Goal: Transaction & Acquisition: Purchase product/service

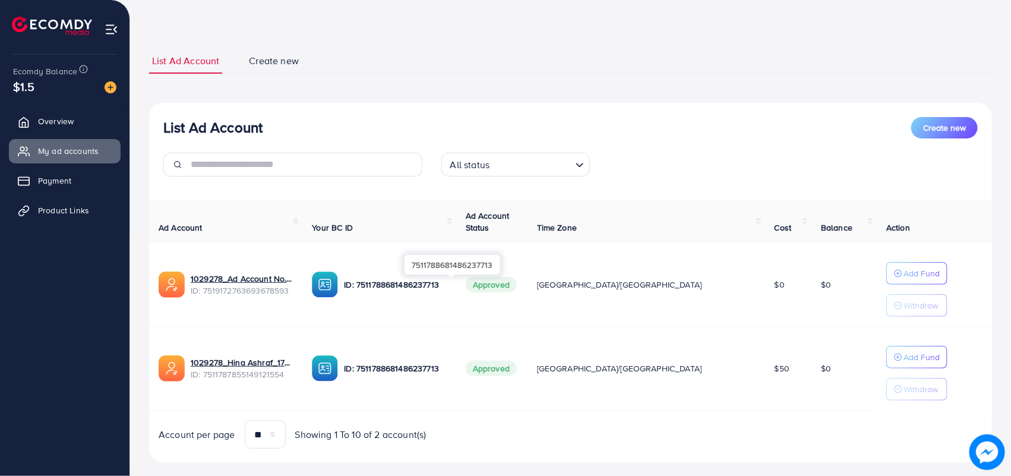
scroll to position [61, 0]
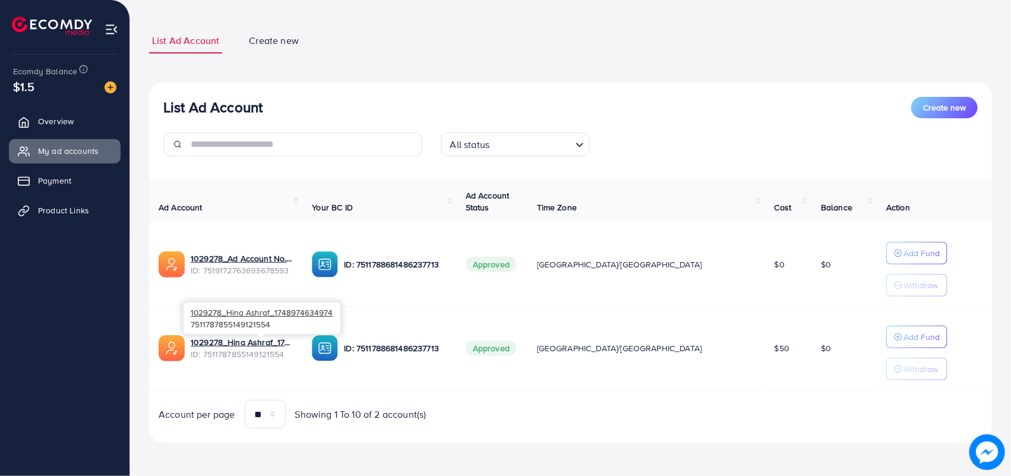
click at [245, 349] on span "ID: 7511787855149121554" at bounding box center [242, 354] width 102 height 12
click at [270, 340] on link "1029278_Hina Ashraf_1748974634974" at bounding box center [242, 342] width 102 height 12
click at [107, 84] on img at bounding box center [111, 87] width 12 height 12
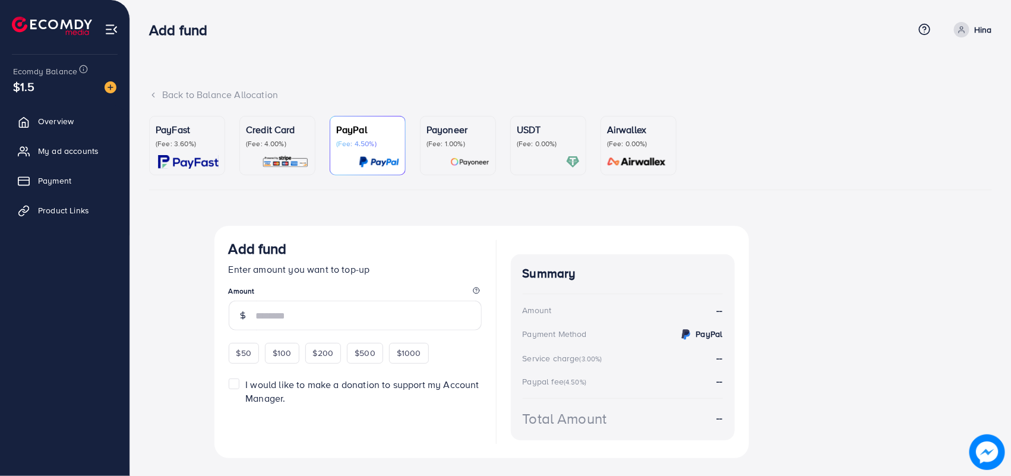
click at [272, 143] on p "(Fee: 4.00%)" at bounding box center [277, 144] width 63 height 10
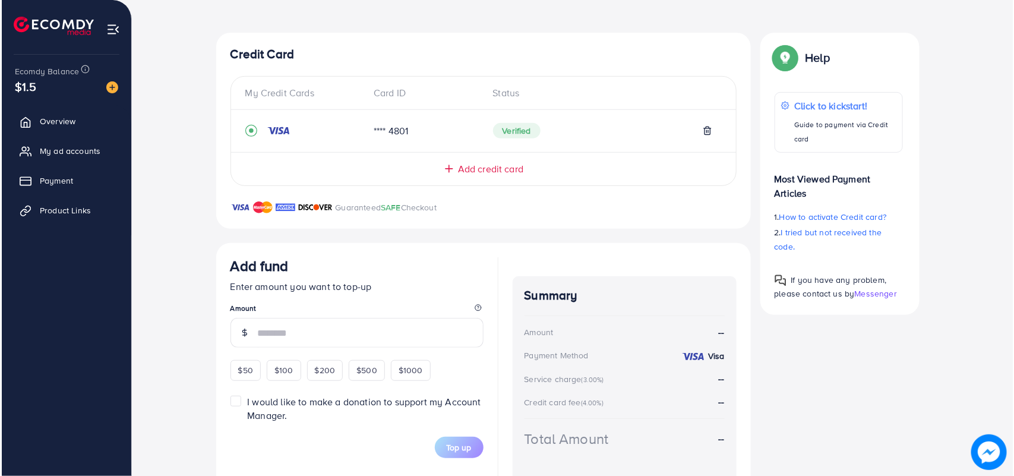
scroll to position [241, 0]
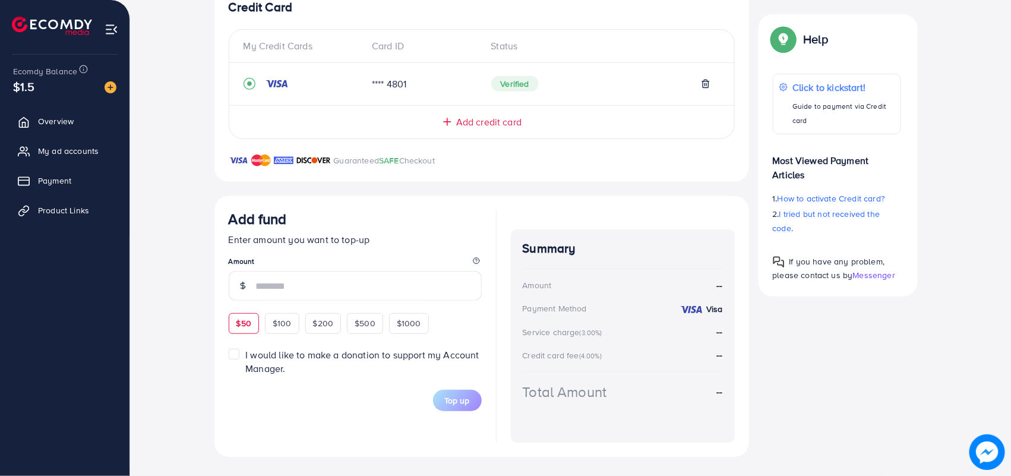
click at [241, 325] on span "$50" at bounding box center [244, 323] width 15 height 12
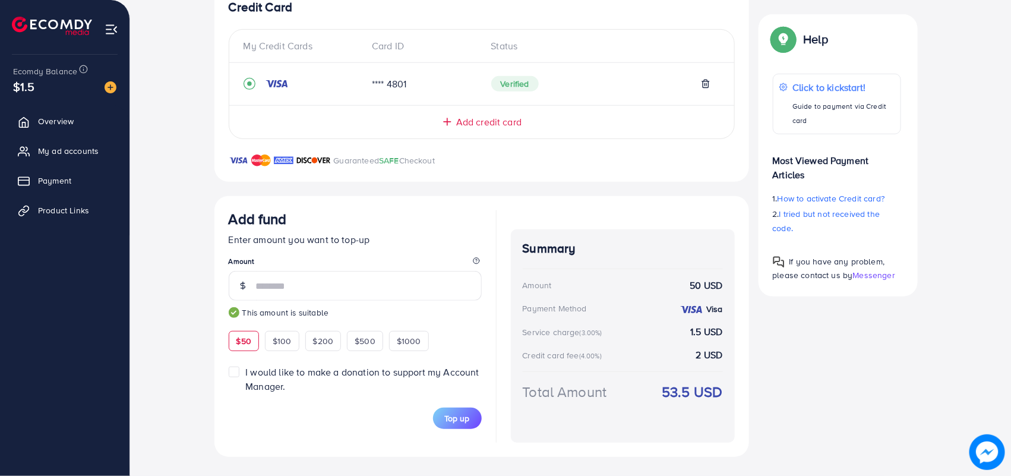
type input "**"
click at [459, 418] on span "Top up" at bounding box center [457, 418] width 25 height 12
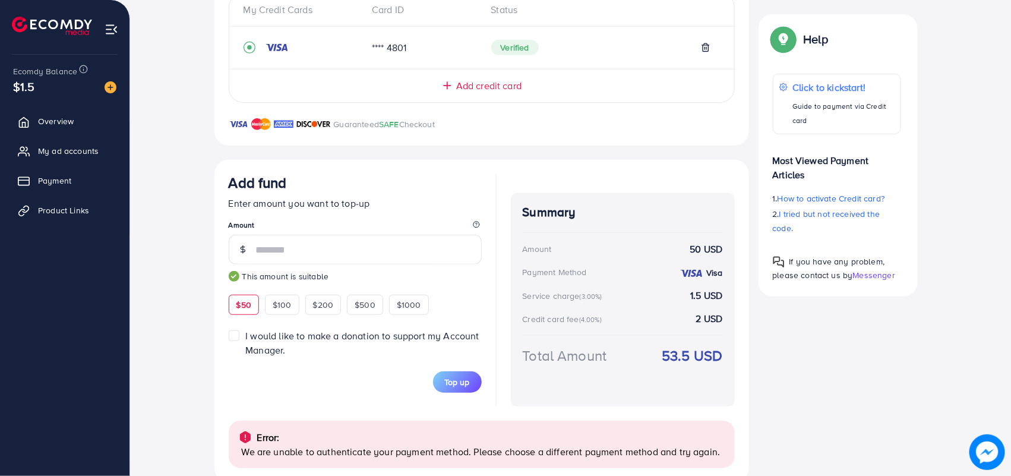
scroll to position [303, 0]
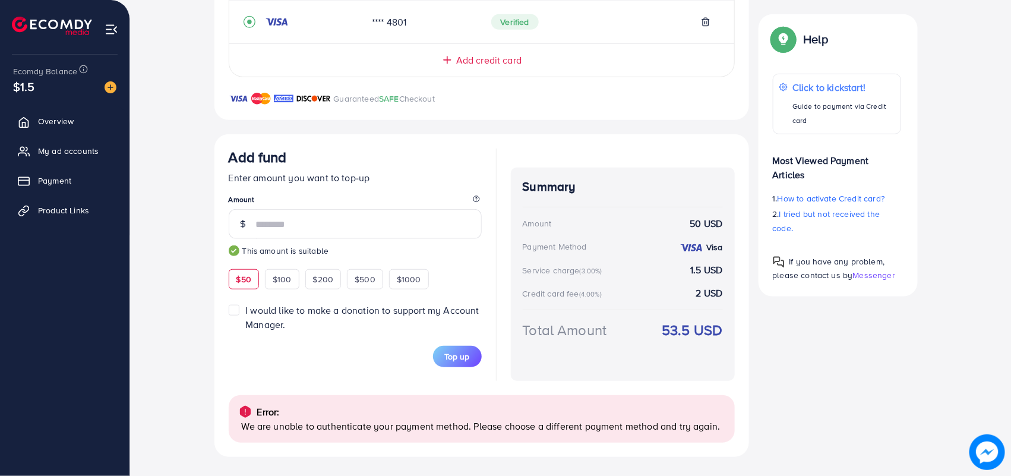
click at [271, 447] on div "Add fund Enter amount you want to top-up Amount ** This amount is suitable $50 …" at bounding box center [482, 295] width 535 height 323
click at [467, 358] on span "Top up" at bounding box center [457, 357] width 25 height 12
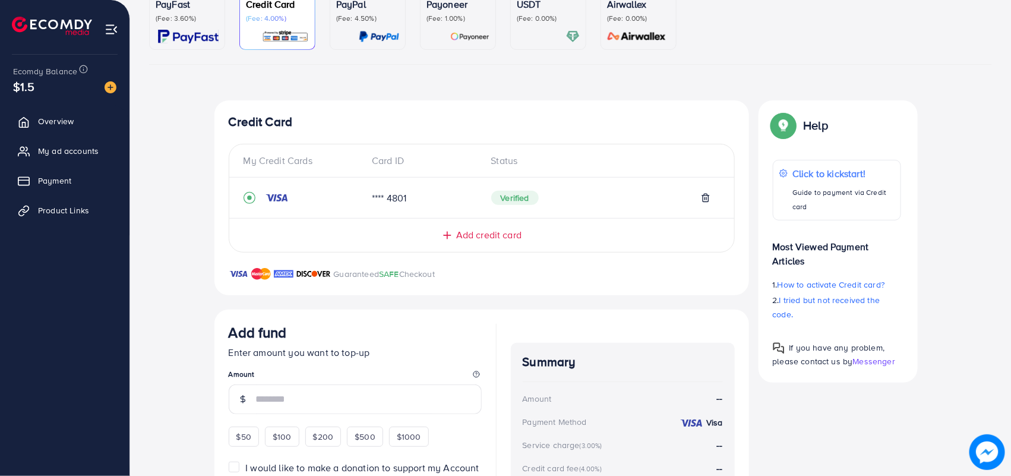
scroll to position [90, 0]
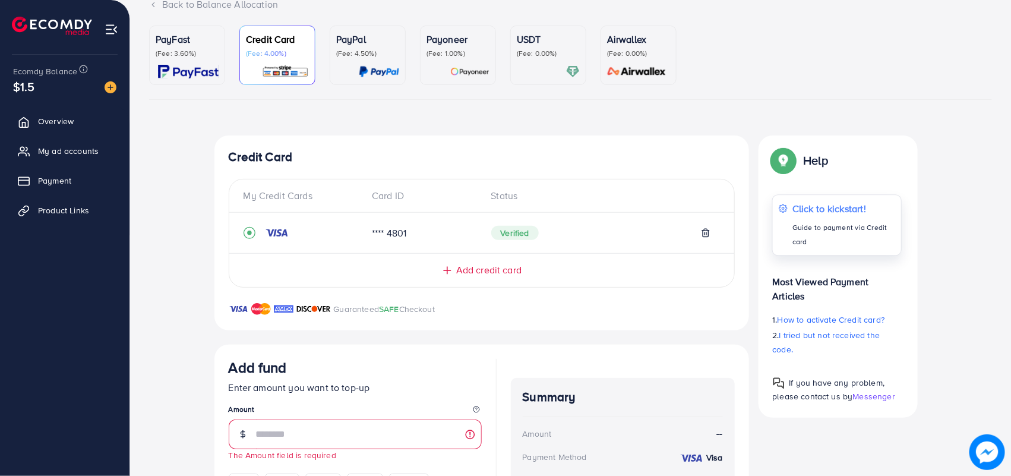
click at [828, 229] on p "Guide to payment via Credit card" at bounding box center [843, 234] width 103 height 29
click at [367, 62] on div "PayPal (Fee: 4.50%)" at bounding box center [367, 55] width 63 height 46
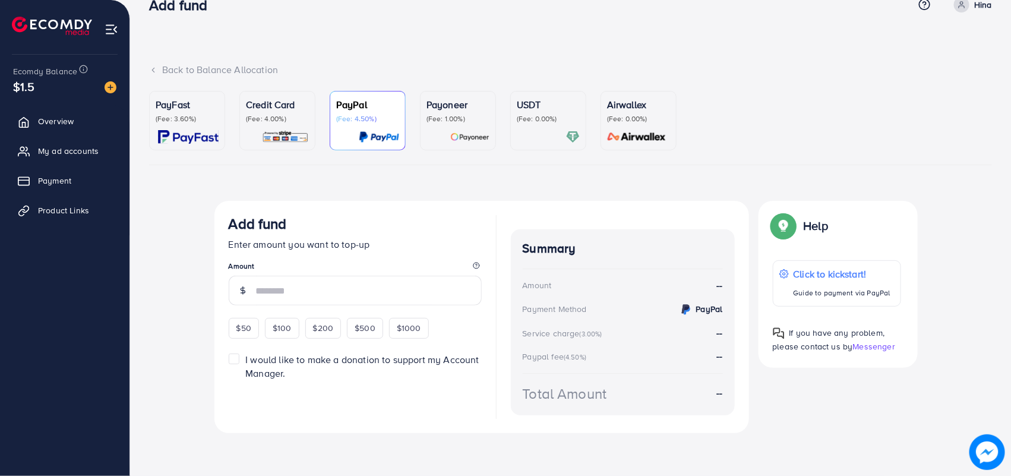
scroll to position [25, 0]
click at [206, 115] on p "(Fee: 3.60%)" at bounding box center [187, 119] width 63 height 10
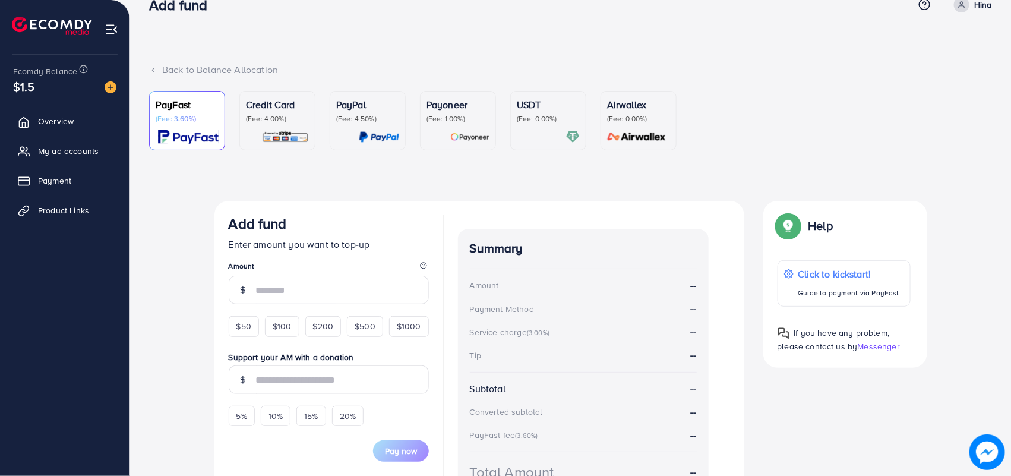
click at [443, 125] on div "Payoneer (Fee: 1.00%)" at bounding box center [458, 120] width 63 height 46
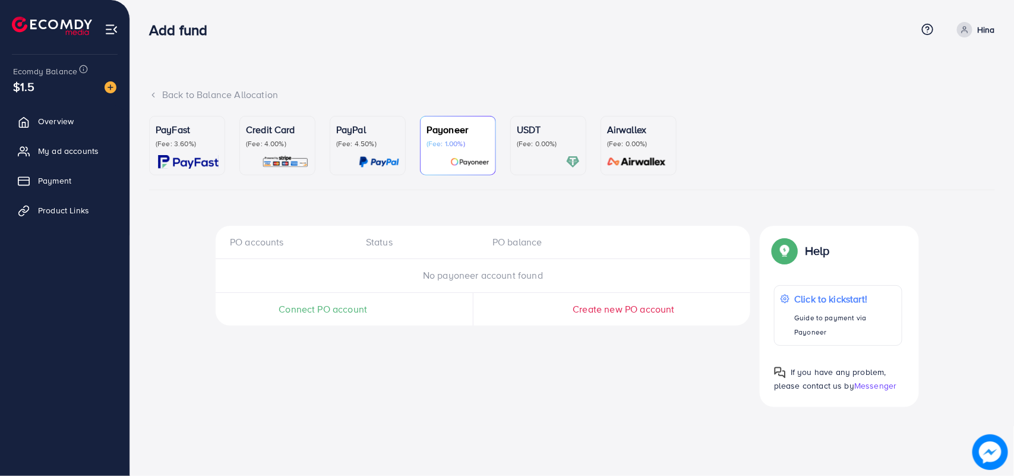
click at [532, 127] on p "USDT" at bounding box center [548, 129] width 63 height 14
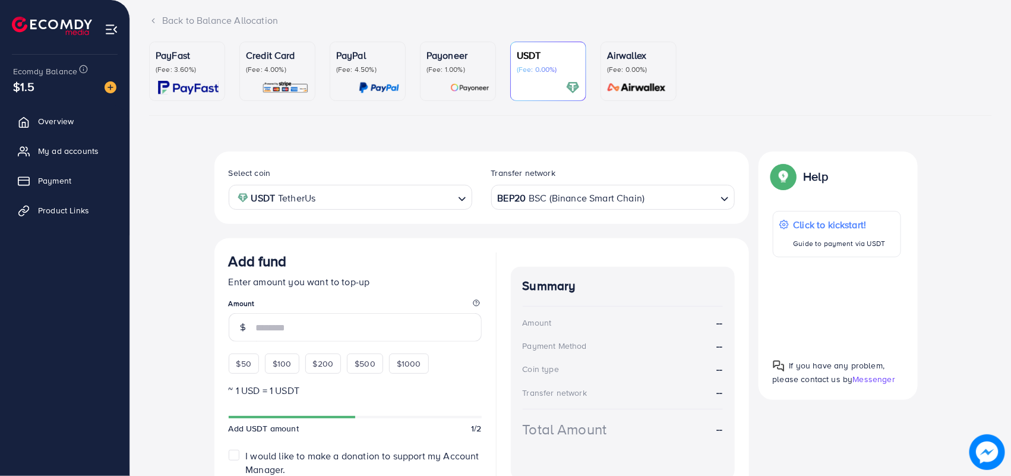
scroll to position [149, 0]
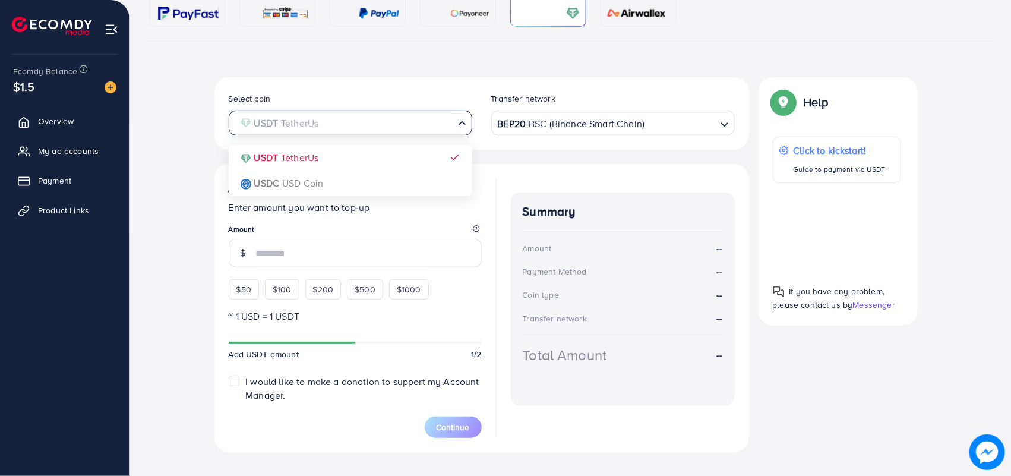
click at [324, 125] on input "Search for option" at bounding box center [343, 123] width 219 height 18
click at [303, 156] on div "Select coin USDT TetherUs Loading... USDT TetherUs USDC USD Coin Transfer netwo…" at bounding box center [482, 264] width 535 height 375
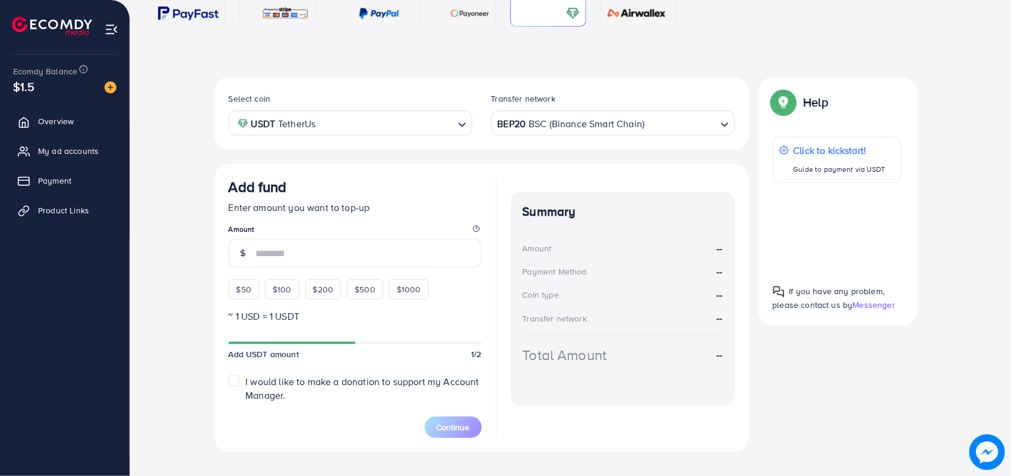
click at [302, 126] on div "USDT TetherUs" at bounding box center [344, 122] width 222 height 21
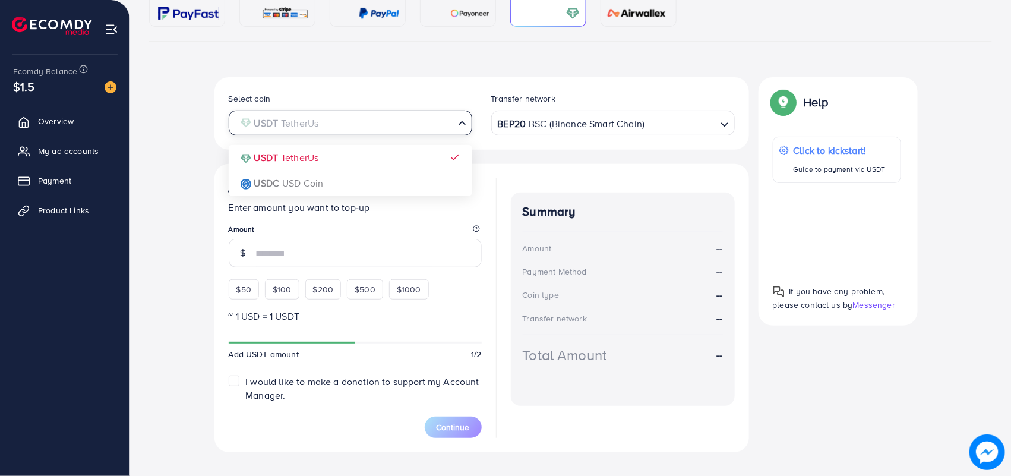
click at [312, 157] on div "Select coin USDT TetherUs Loading... USDT TetherUs USDC USD Coin Transfer netwo…" at bounding box center [482, 264] width 535 height 375
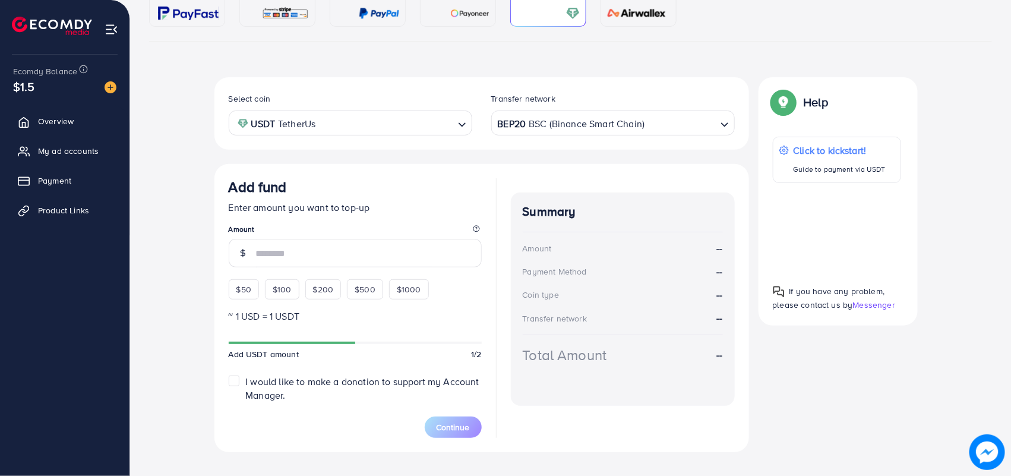
scroll to position [168, 0]
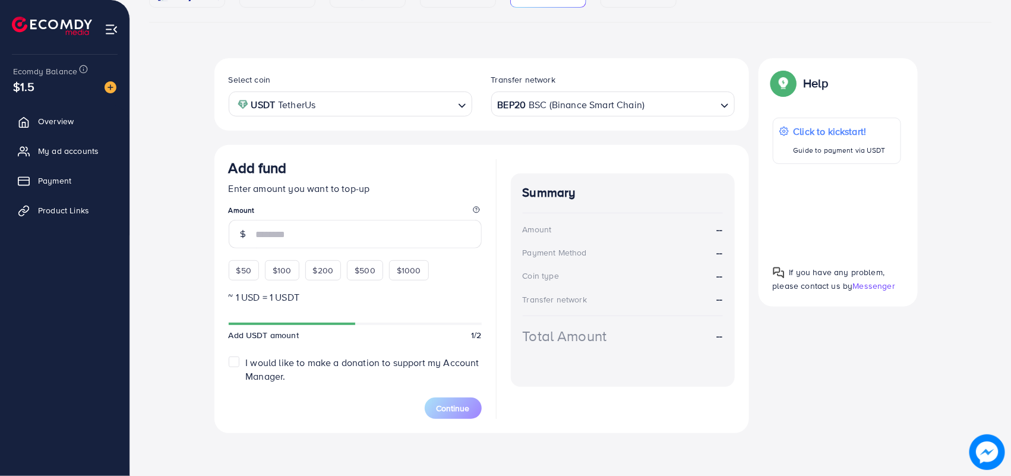
click at [569, 102] on div "BEP20 BSC (Binance Smart Chain)" at bounding box center [607, 103] width 222 height 21
click at [604, 234] on div "Select coin USDT TetherUs Loading... Transfer network TRC20 TRX (Tron) Loading.…" at bounding box center [482, 245] width 535 height 375
click at [453, 55] on div "PayFast (Fee: 3.60%) Credit Card (Fee: 4.00%) PayPal (Fee: 4.50%) Payoneer (Fee…" at bounding box center [570, 195] width 843 height 494
click at [114, 86] on img at bounding box center [111, 87] width 12 height 12
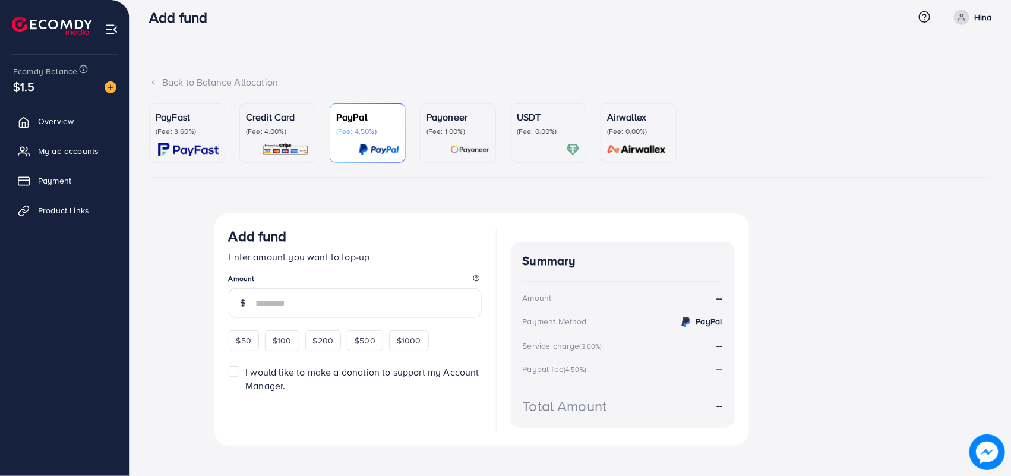
scroll to position [25, 0]
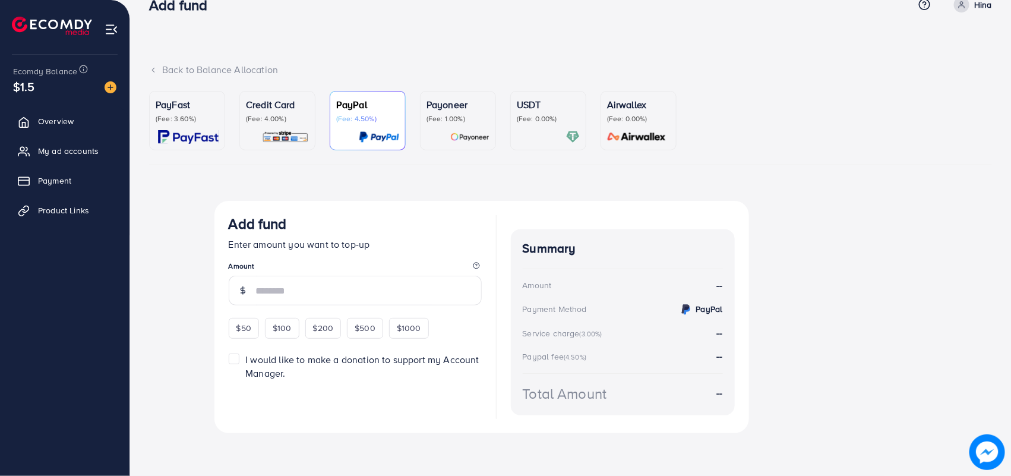
click at [306, 113] on div "Credit Card (Fee: 4.00%)" at bounding box center [277, 110] width 63 height 26
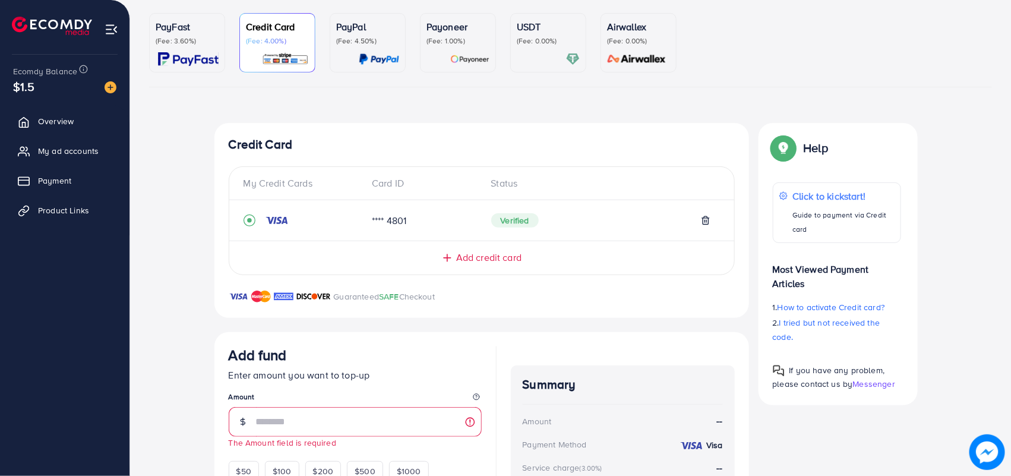
scroll to position [239, 0]
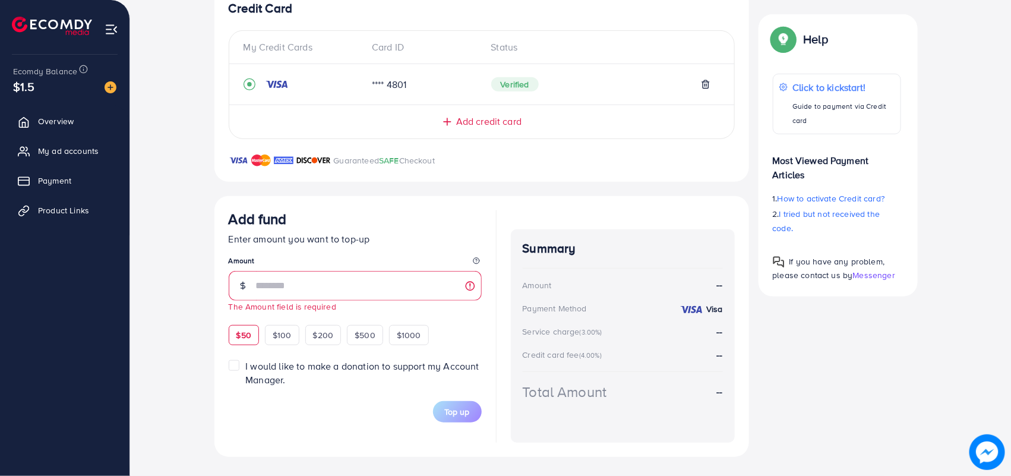
click at [250, 336] on span "$50" at bounding box center [244, 335] width 15 height 12
type input "**"
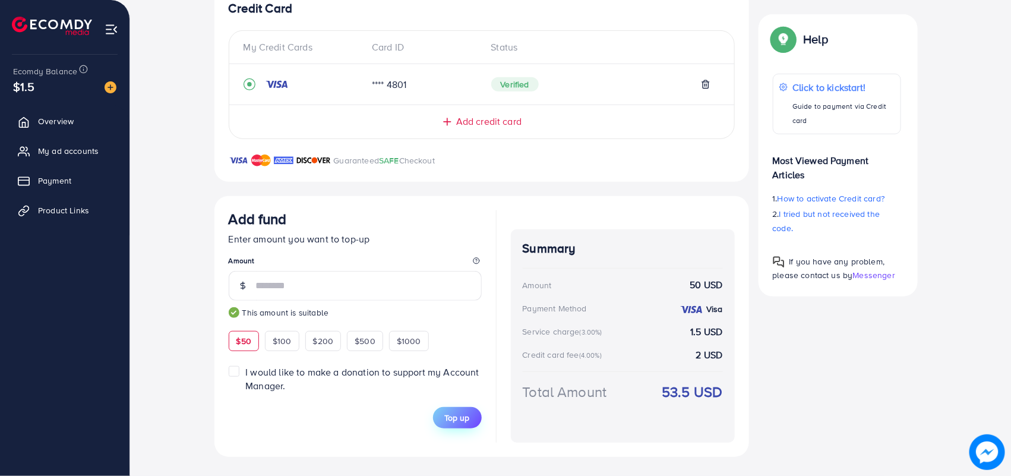
click at [453, 419] on span "Top up" at bounding box center [457, 418] width 25 height 12
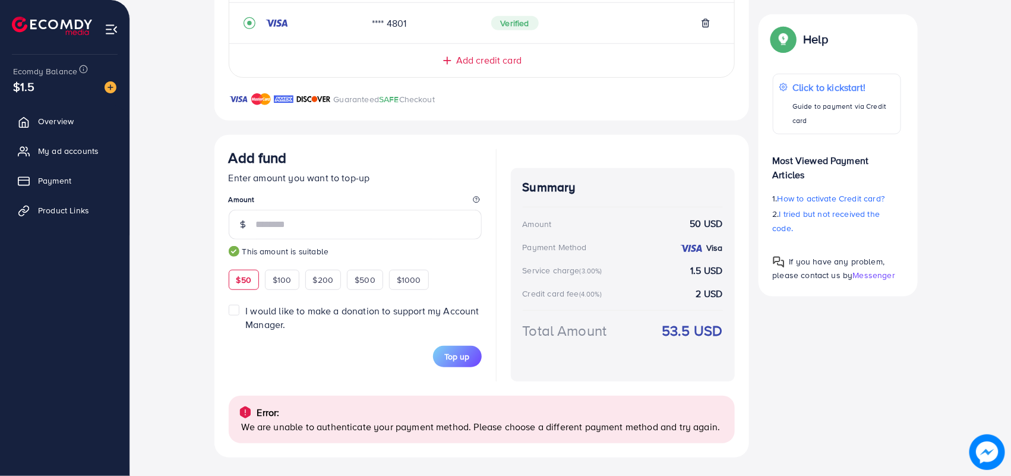
scroll to position [301, 0]
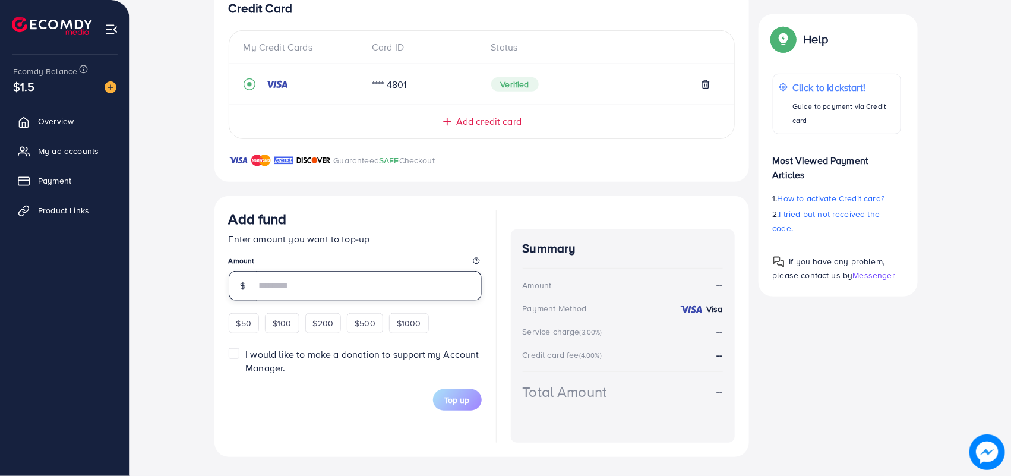
scroll to position [239, 0]
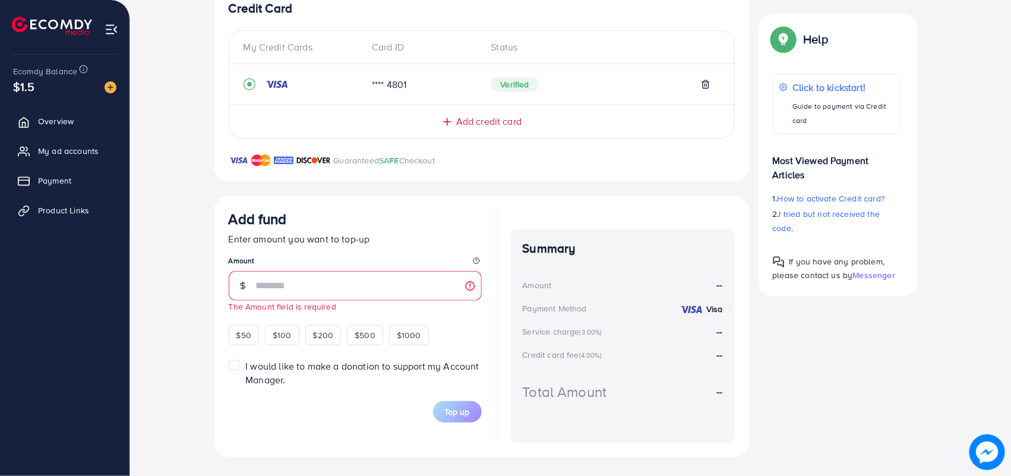
click at [40, 91] on div "$1.5" at bounding box center [64, 86] width 103 height 17
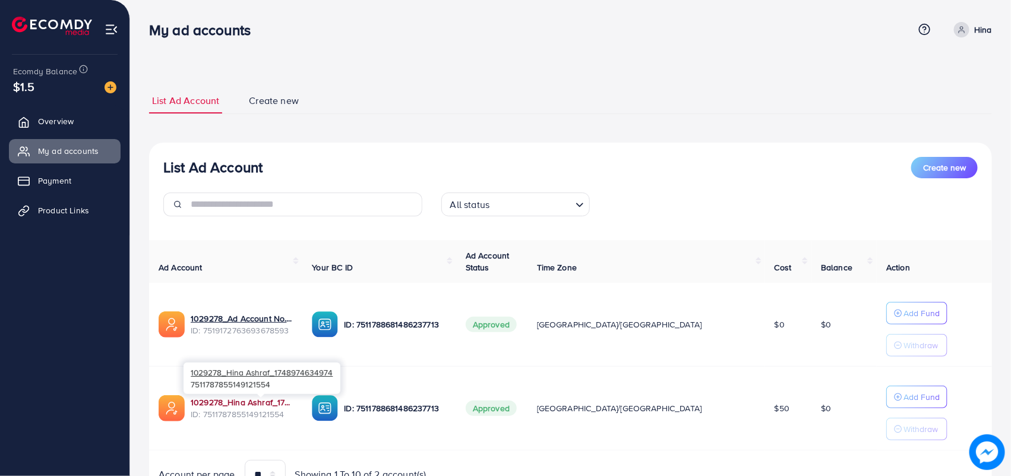
click at [274, 402] on link "1029278_Hina Ashraf_1748974634974" at bounding box center [242, 402] width 102 height 12
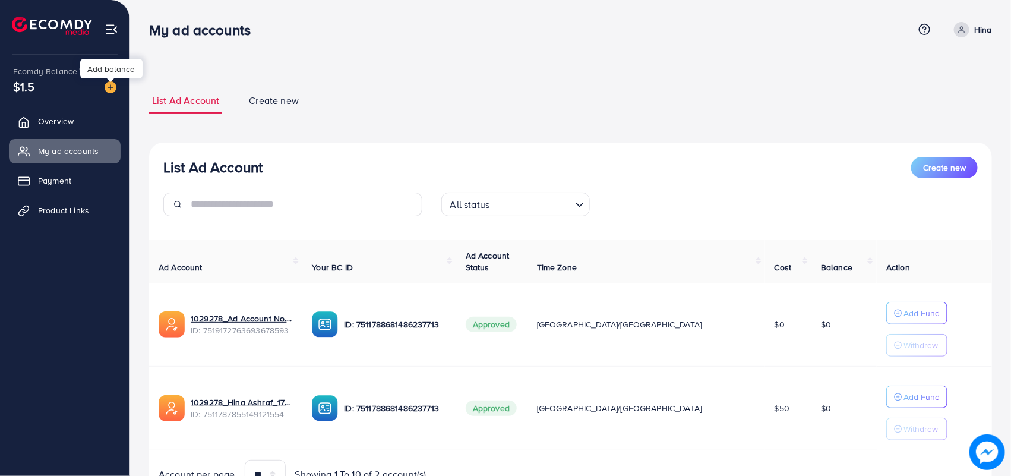
click at [112, 81] on div at bounding box center [111, 80] width 8 height 4
click at [109, 90] on img at bounding box center [111, 87] width 12 height 12
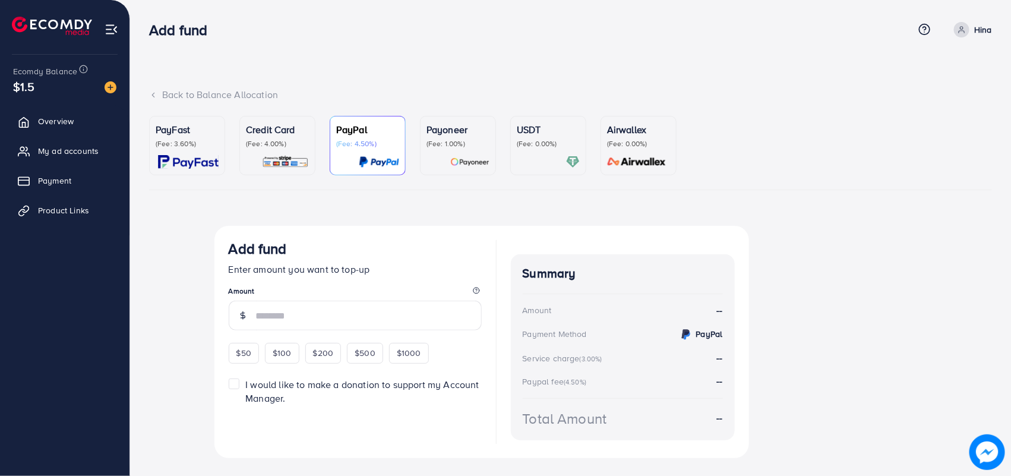
click at [280, 147] on p "(Fee: 4.00%)" at bounding box center [277, 144] width 63 height 10
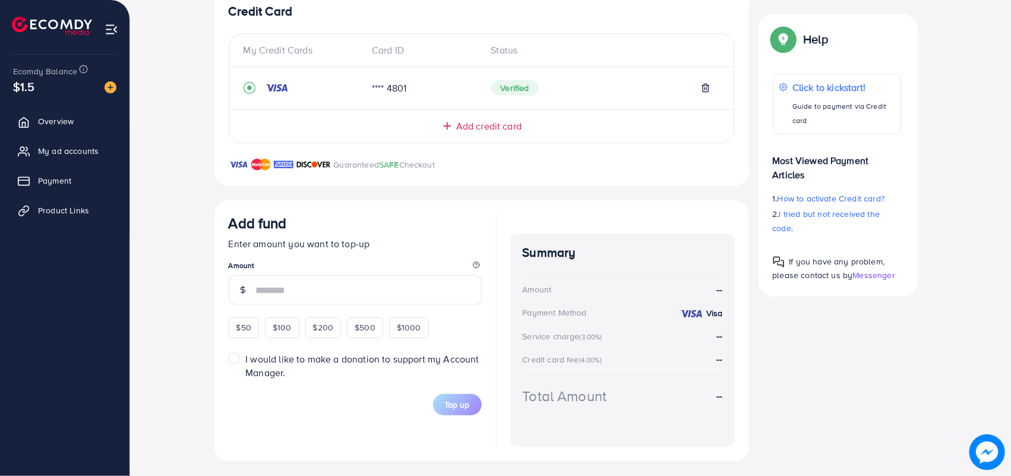
scroll to position [241, 0]
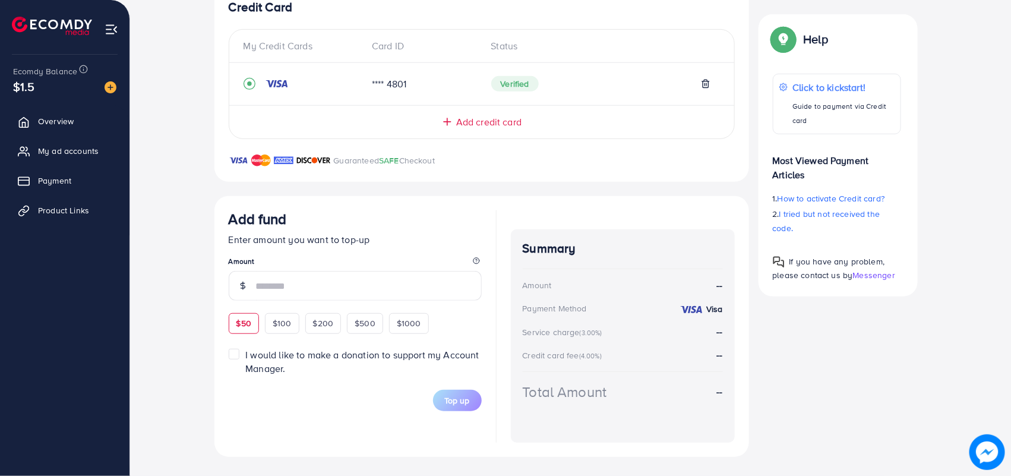
click at [245, 319] on span "$50" at bounding box center [244, 323] width 15 height 12
type input "**"
